Goal: Task Accomplishment & Management: Manage account settings

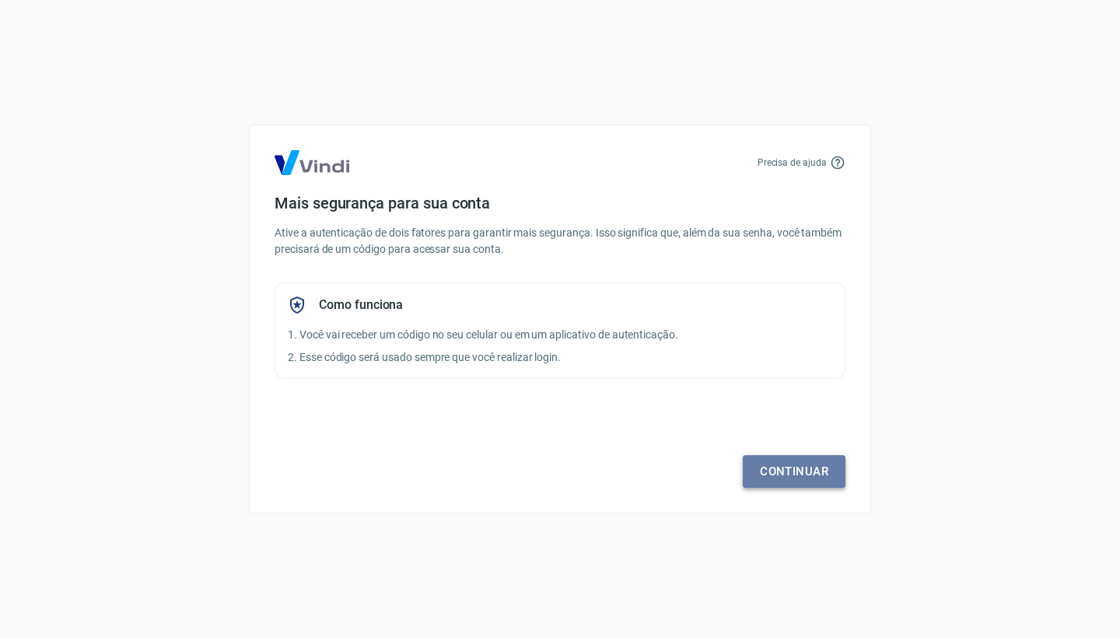
click at [816, 479] on link "Continuar" at bounding box center [794, 471] width 103 height 33
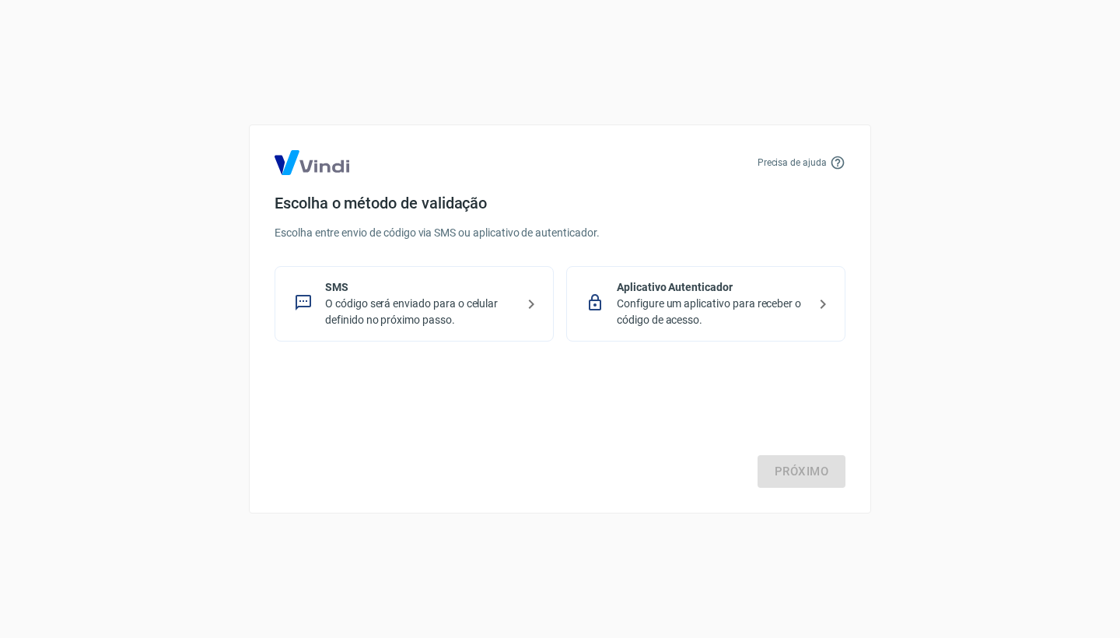
click at [509, 307] on p "O código será enviado para o celular definido no próximo passo." at bounding box center [420, 312] width 191 height 33
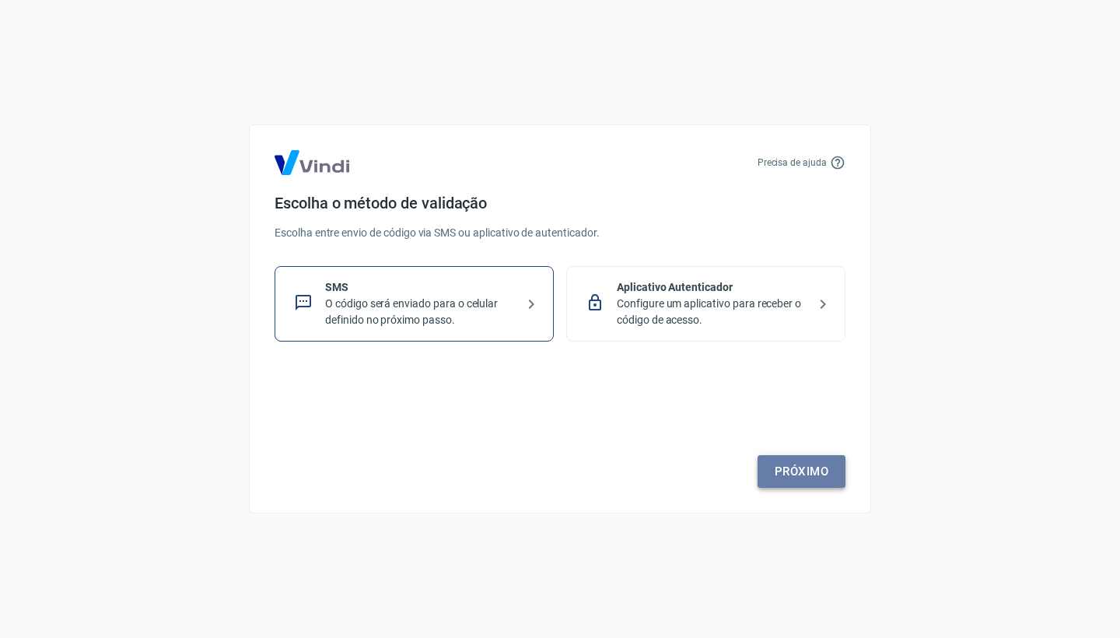
click at [805, 469] on link "Próximo" at bounding box center [801, 471] width 88 height 33
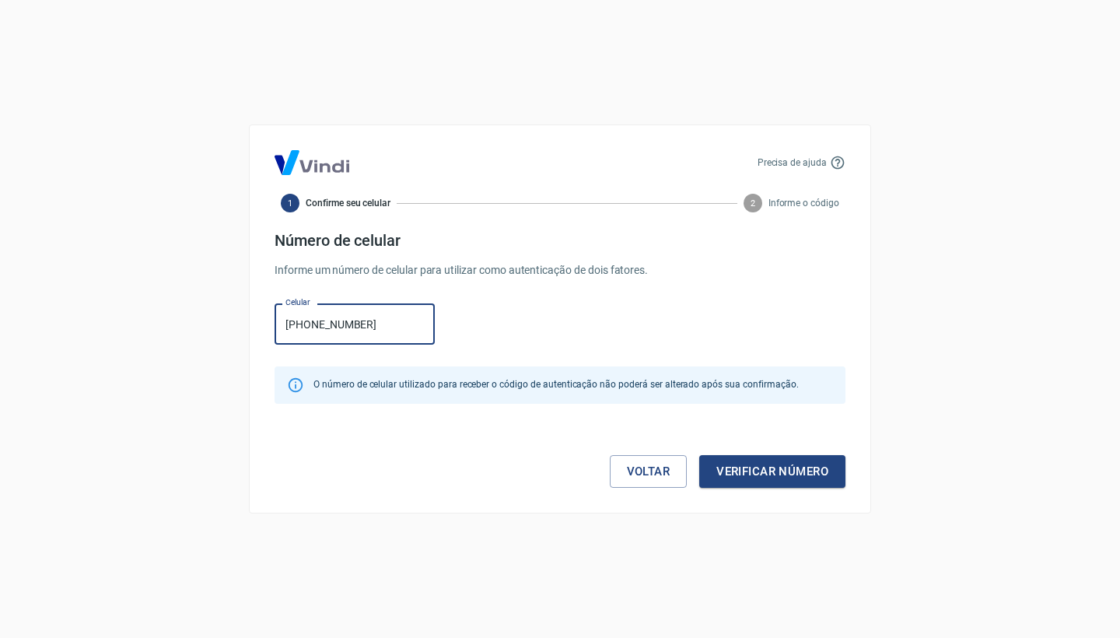
type input "(92) 99103-7248"
click at [734, 469] on button "Verificar número" at bounding box center [772, 471] width 146 height 33
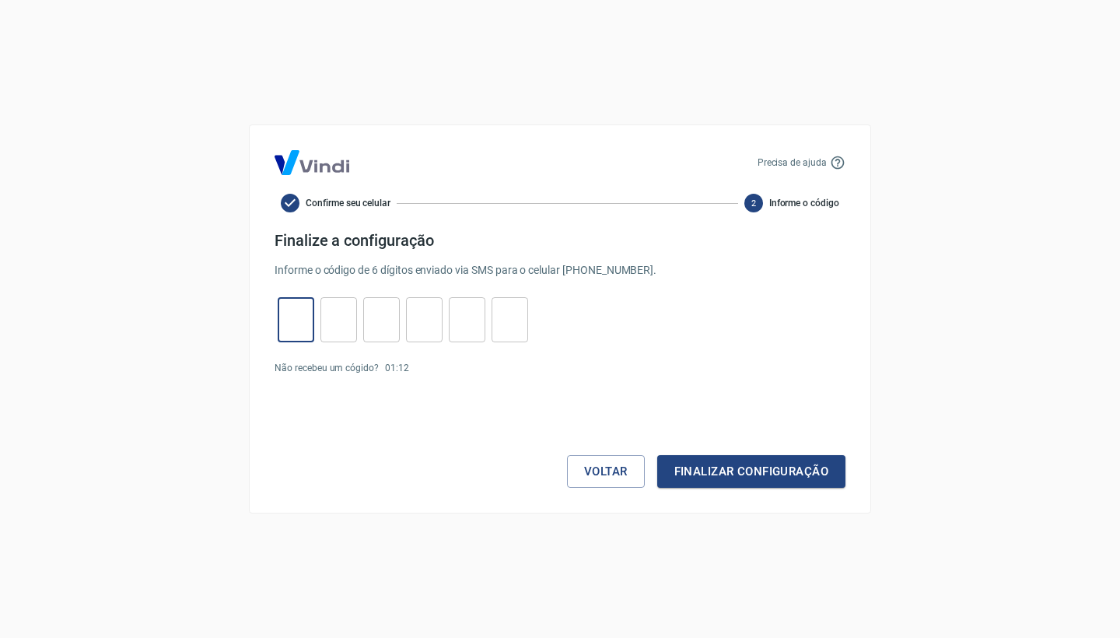
click at [292, 309] on input "tel" at bounding box center [296, 319] width 37 height 33
type input "3"
type input "0"
type input "9"
type input "6"
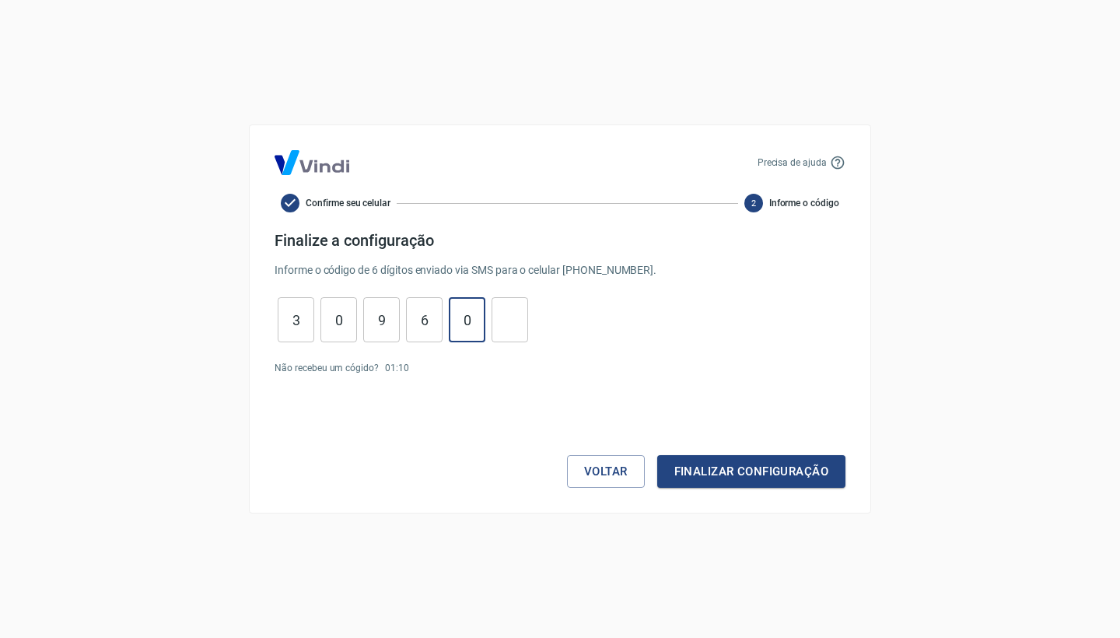
type input "0"
type input "5"
click at [711, 467] on button "Finalizar configuração" at bounding box center [751, 471] width 188 height 33
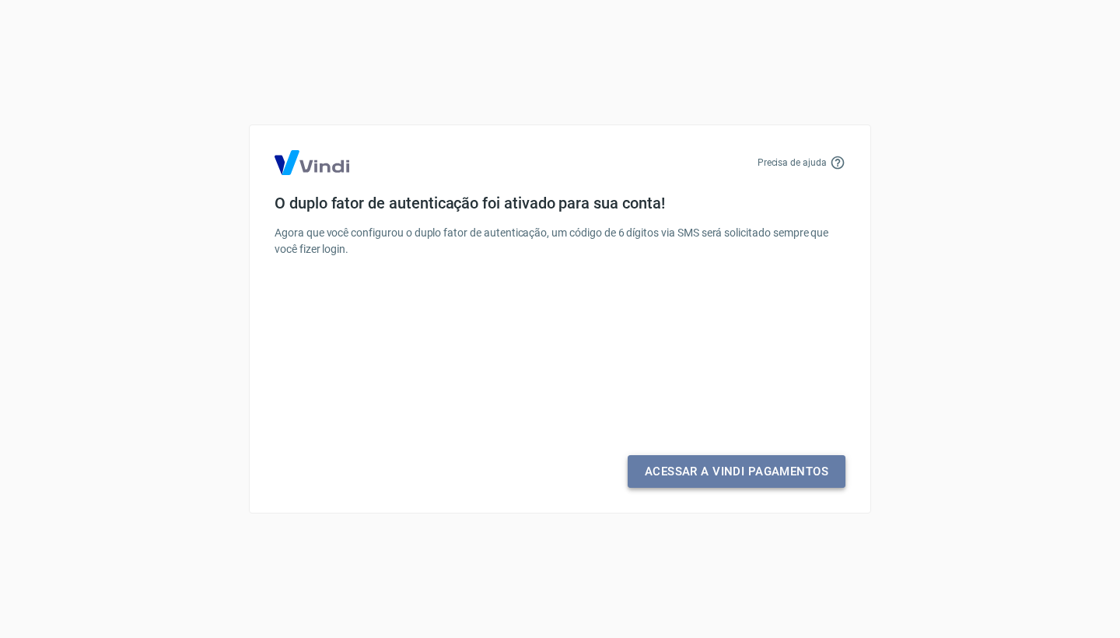
click at [757, 467] on link "Acessar a Vindi Pagamentos" at bounding box center [737, 471] width 218 height 33
